Goal: Check status

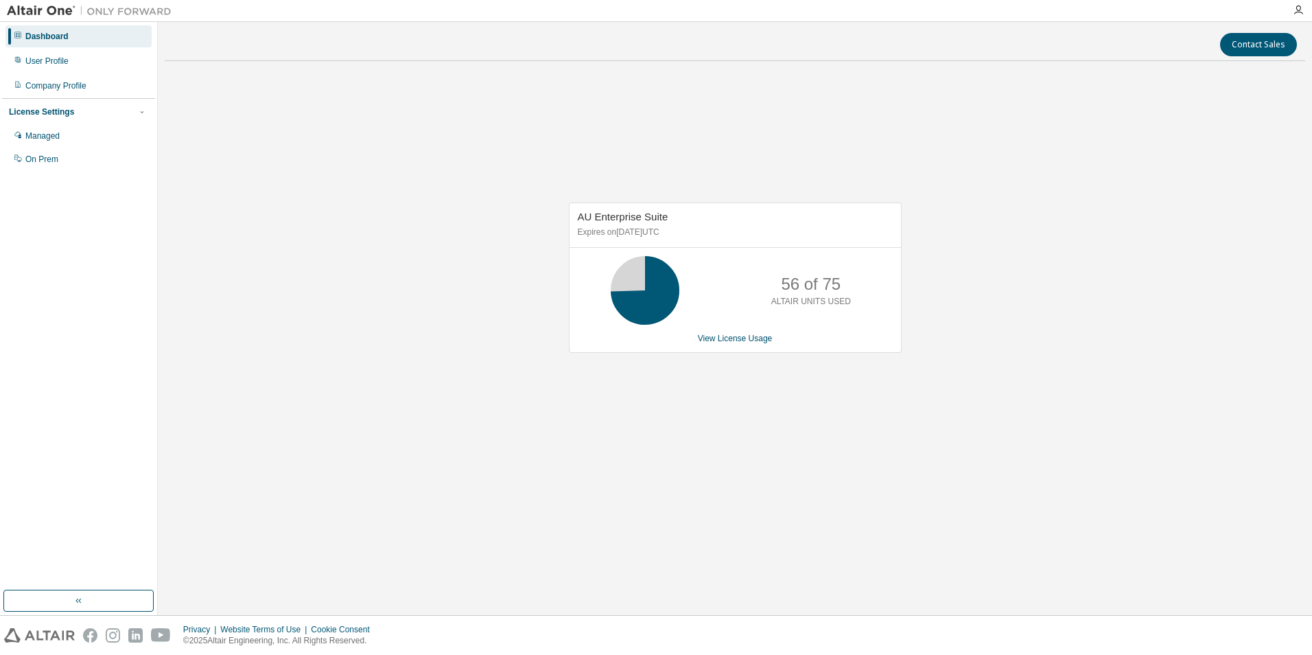
click at [983, 169] on div "AU Enterprise Suite Expires on [DATE] UTC 56 of 75 ALTAIR UNITS USED View Licen…" at bounding box center [735, 284] width 1141 height 425
